Goal: Transaction & Acquisition: Purchase product/service

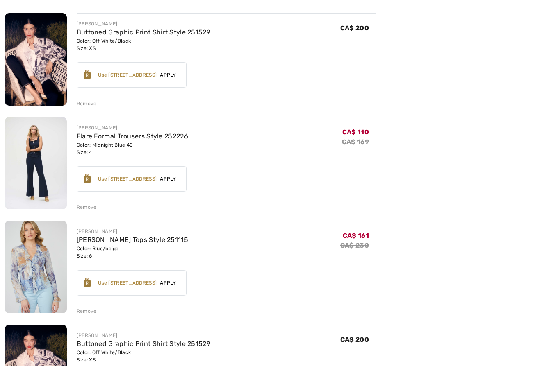
scroll to position [198, 0]
click at [89, 205] on div "Remove" at bounding box center [87, 207] width 20 height 7
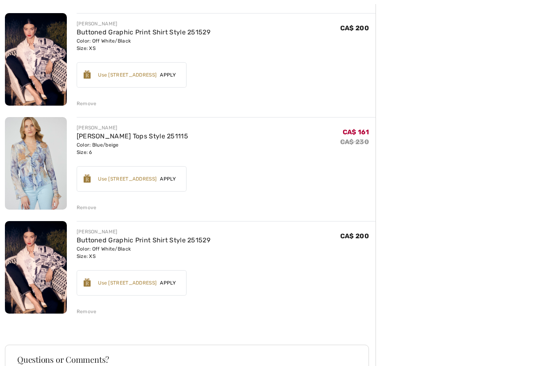
click at [85, 312] on div "Remove" at bounding box center [87, 311] width 20 height 7
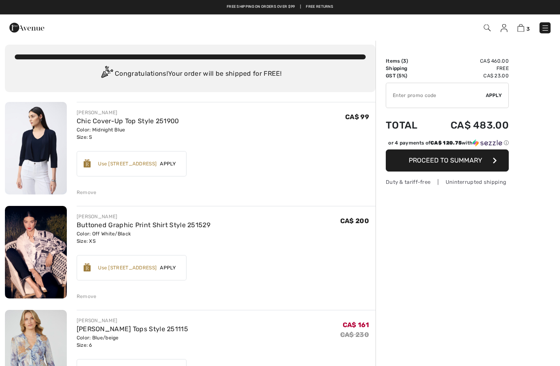
scroll to position [0, 0]
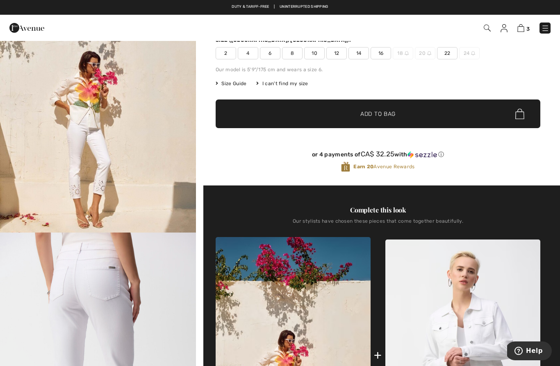
click at [292, 56] on span "8" at bounding box center [292, 53] width 20 height 12
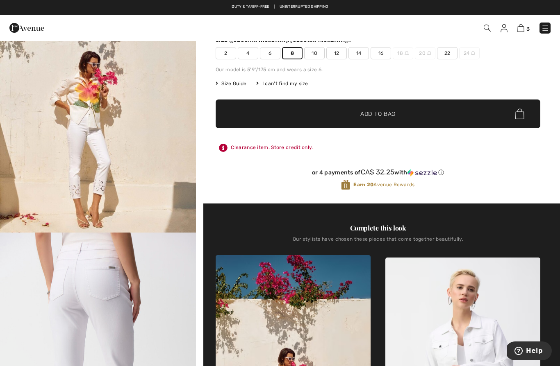
click at [382, 114] on span "Add to Bag" at bounding box center [377, 114] width 35 height 9
click at [546, 25] on img at bounding box center [545, 28] width 8 height 8
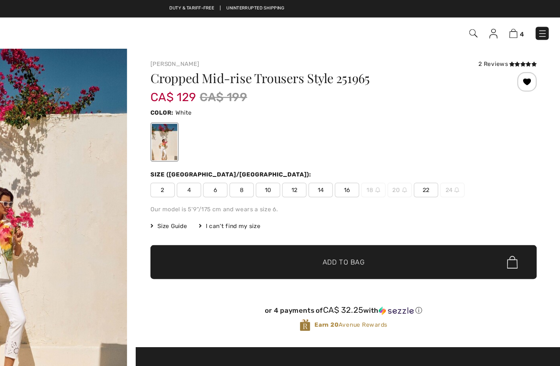
click at [517, 27] on img at bounding box center [520, 28] width 7 height 8
click at [517, 25] on img at bounding box center [520, 28] width 7 height 8
click at [517, 29] on img at bounding box center [520, 28] width 7 height 8
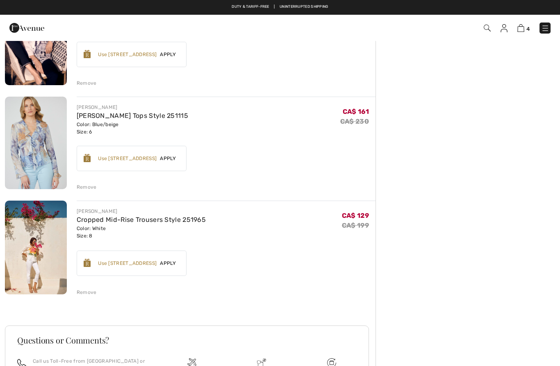
scroll to position [218, 0]
click at [182, 223] on link "Cropped Mid-Rise Trousers Style 251965" at bounding box center [141, 220] width 129 height 8
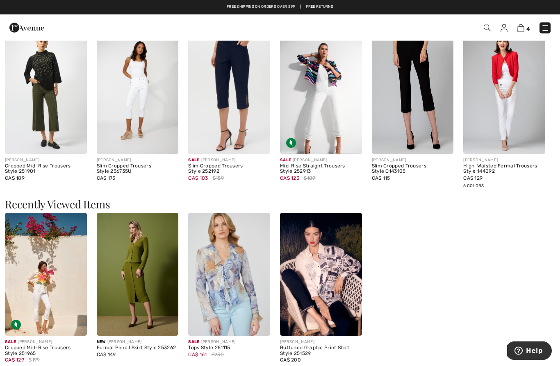
scroll to position [1023, 0]
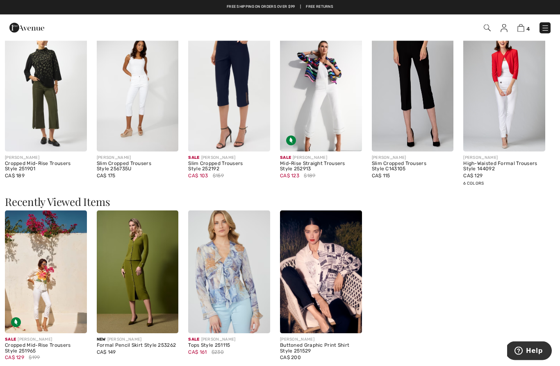
click at [235, 317] on img at bounding box center [229, 272] width 82 height 123
